Goal: Transaction & Acquisition: Purchase product/service

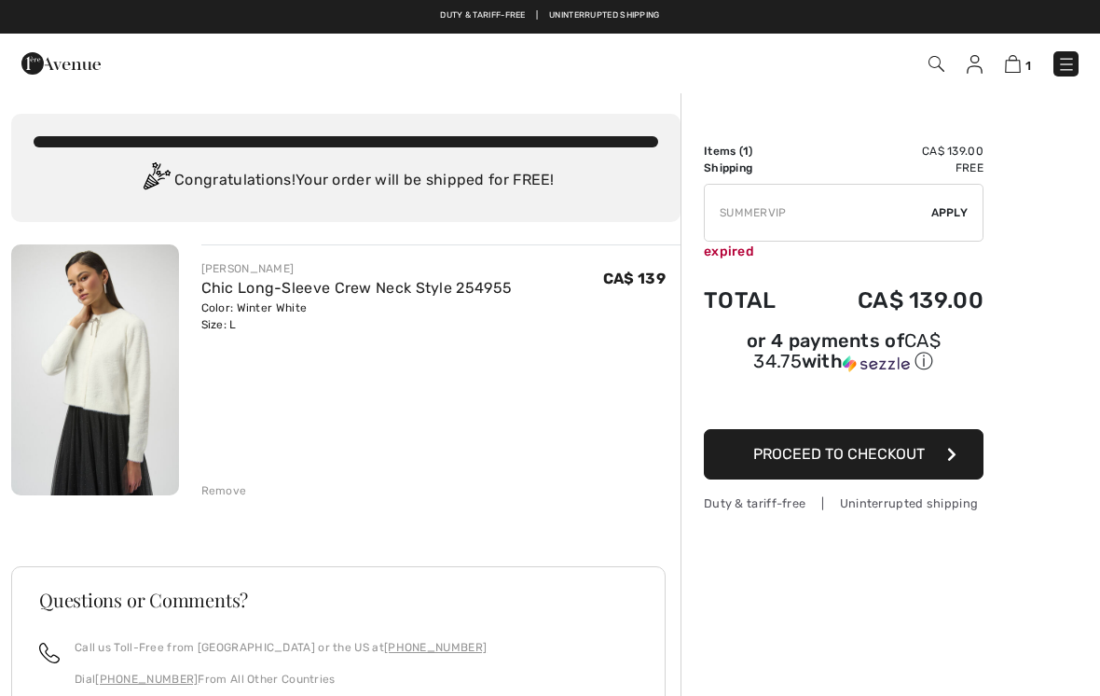
click at [810, 221] on input "TEXT" at bounding box center [818, 213] width 227 height 56
type input "S"
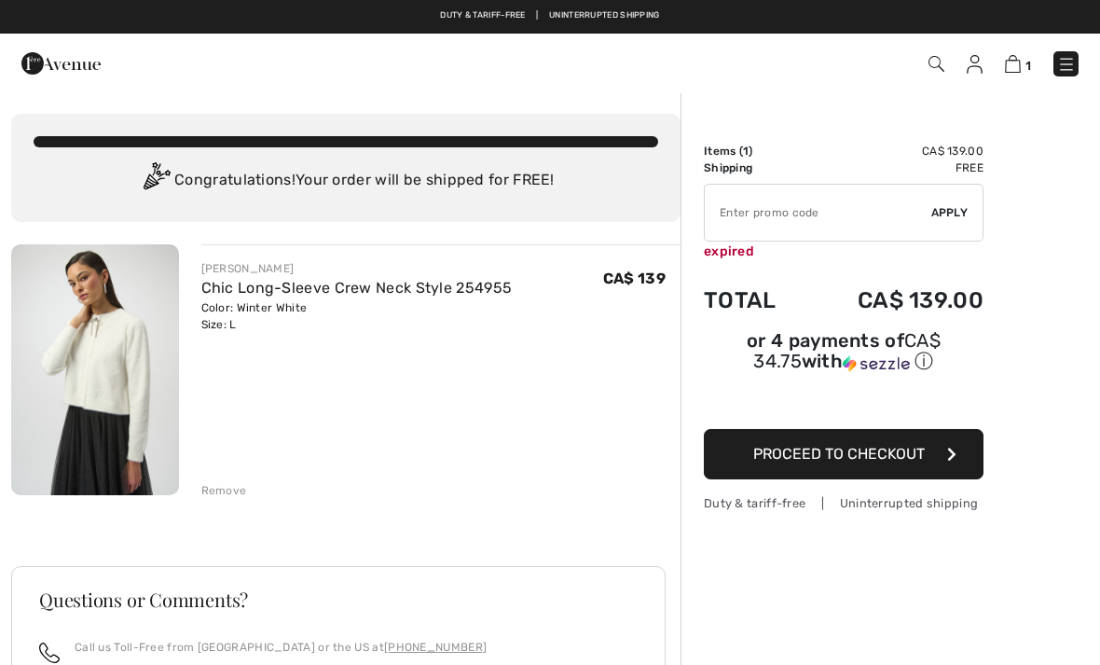
click at [731, 219] on input "TEXT" at bounding box center [818, 213] width 227 height 56
click at [957, 218] on span "Apply" at bounding box center [950, 212] width 37 height 17
click at [793, 222] on input "TEXT" at bounding box center [818, 213] width 227 height 56
type input "S"
type input "NEW10"
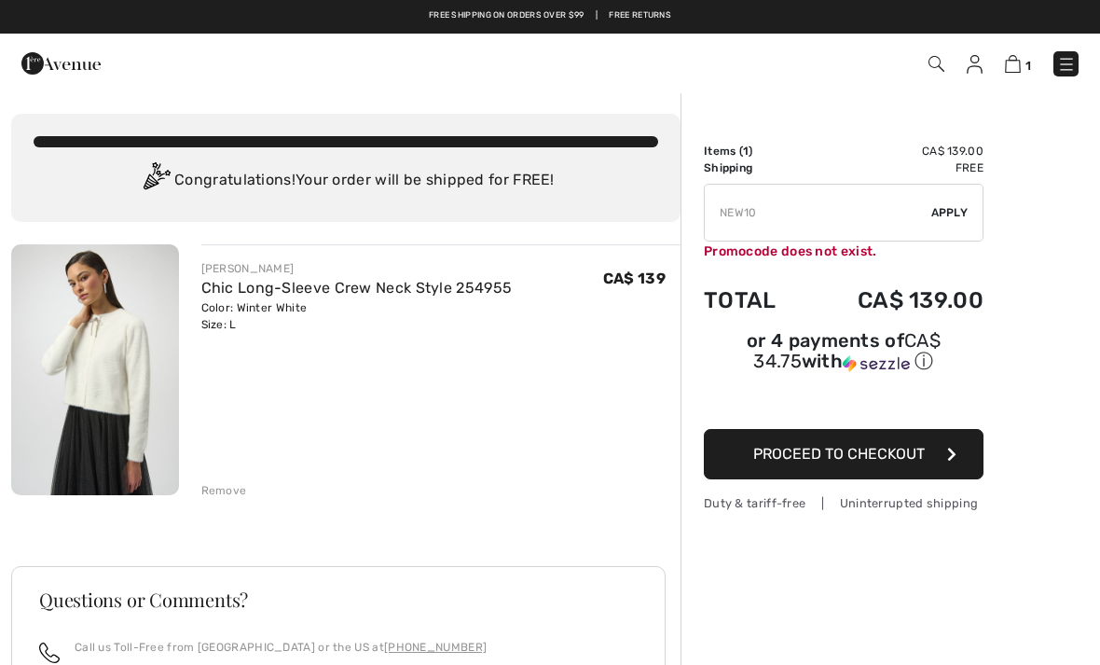
click at [952, 217] on span "Apply" at bounding box center [950, 212] width 37 height 17
